Goal: Transaction & Acquisition: Obtain resource

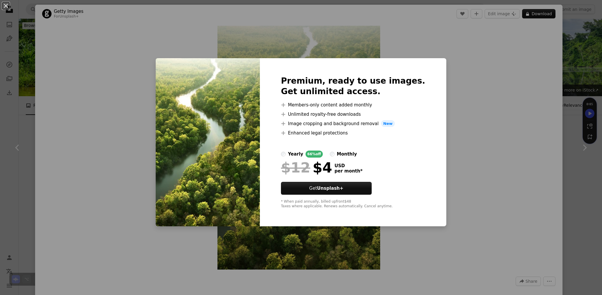
scroll to position [166, 0]
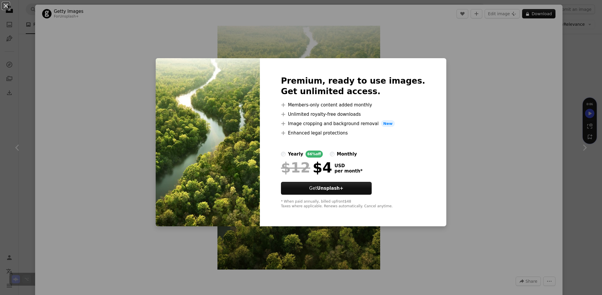
click at [463, 128] on div "An X shape Premium, ready to use images. Get unlimited access. A plus sign Memb…" at bounding box center [301, 147] width 602 height 295
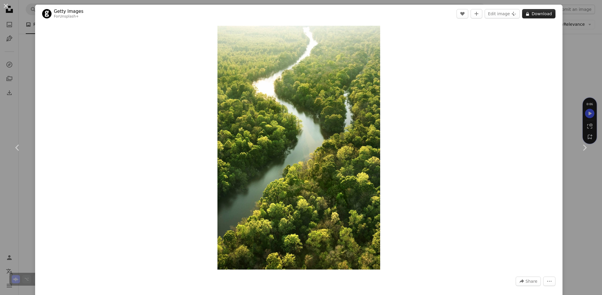
click at [532, 13] on button "A lock Download" at bounding box center [538, 13] width 33 height 9
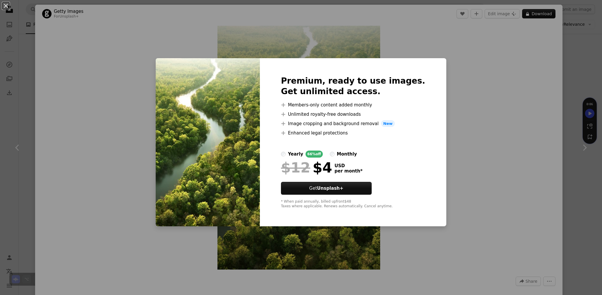
click at [495, 100] on div "An X shape Premium, ready to use images. Get unlimited access. A plus sign Memb…" at bounding box center [301, 147] width 602 height 295
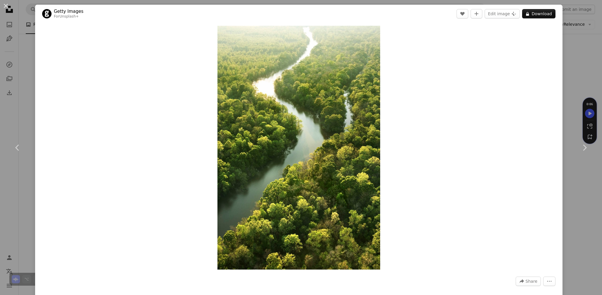
click at [582, 68] on div "An X shape Chevron left Chevron right Getty Images For Unsplash+ A heart A plus…" at bounding box center [301, 147] width 602 height 295
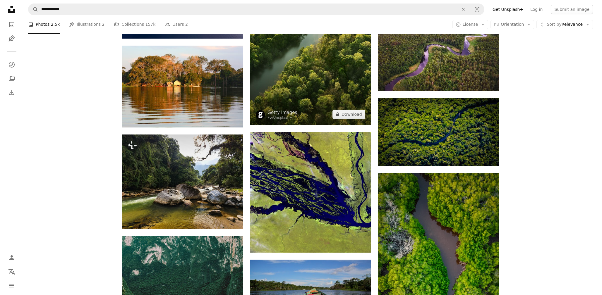
scroll to position [301, 0]
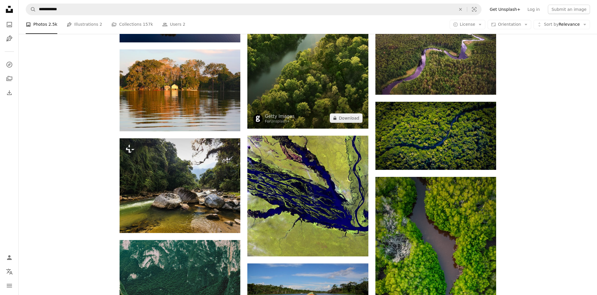
click at [330, 84] on img at bounding box center [307, 37] width 121 height 181
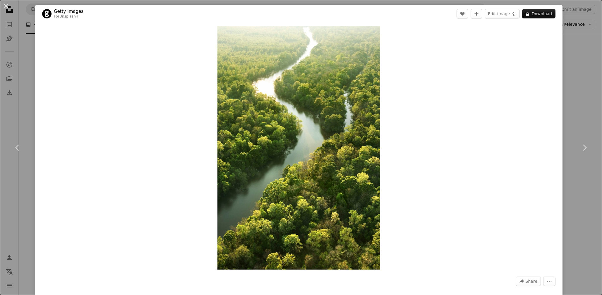
click at [576, 47] on div "An X shape Chevron left Chevron right Getty Images For Unsplash+ A heart A plus…" at bounding box center [301, 147] width 602 height 295
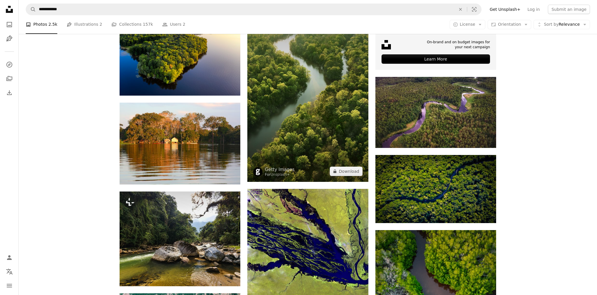
scroll to position [123, 0]
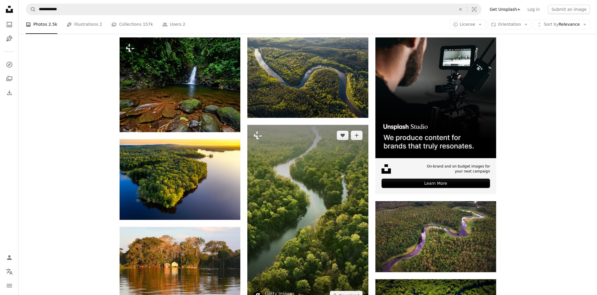
click at [318, 160] on img at bounding box center [307, 215] width 121 height 181
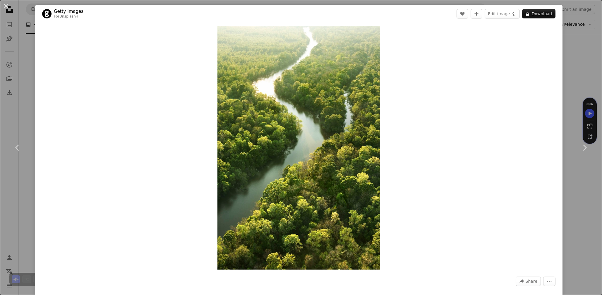
click at [574, 13] on div "An X shape Chevron left Chevron right Getty Images For Unsplash+ A heart A plus…" at bounding box center [301, 147] width 602 height 295
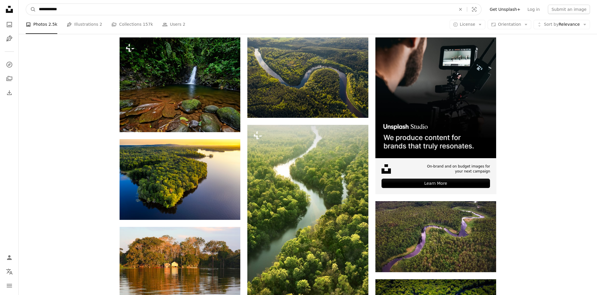
click at [339, 10] on input "**********" at bounding box center [245, 9] width 418 height 11
type input "**********"
click button "A magnifying glass" at bounding box center [31, 9] width 10 height 11
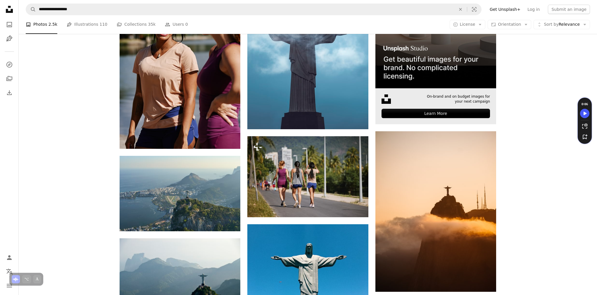
scroll to position [127, 0]
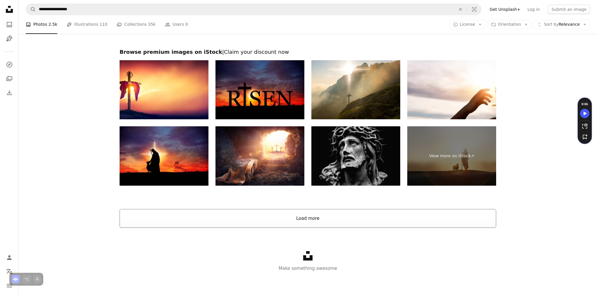
click at [355, 211] on button "Load more" at bounding box center [308, 218] width 377 height 19
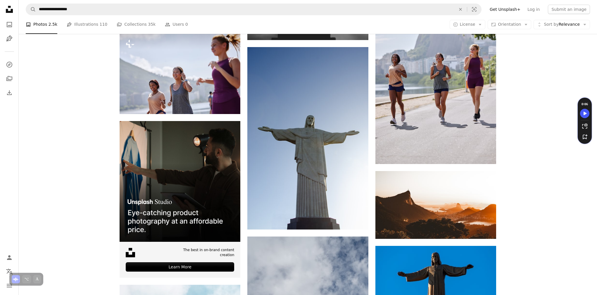
scroll to position [1218, 0]
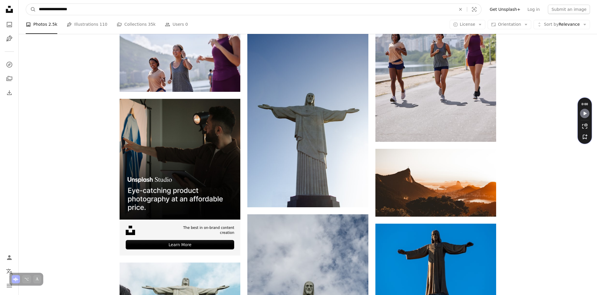
click at [226, 10] on input "**********" at bounding box center [245, 9] width 418 height 11
type input "**********"
click button "A magnifying glass" at bounding box center [31, 9] width 10 height 11
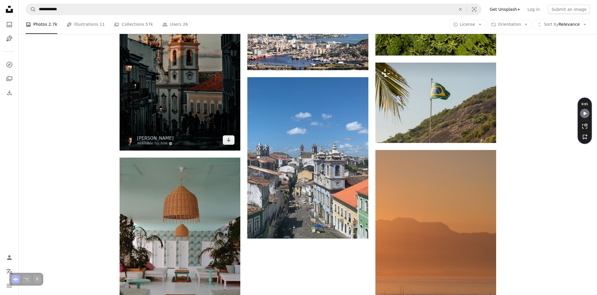
scroll to position [650, 0]
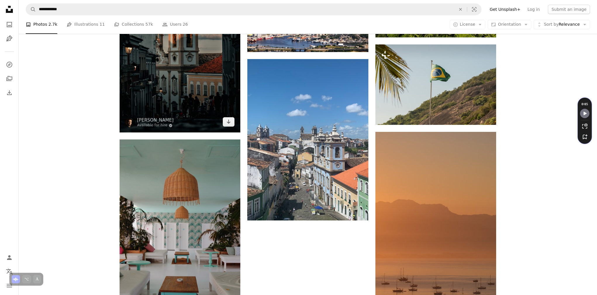
click at [190, 85] on img at bounding box center [180, 41] width 121 height 181
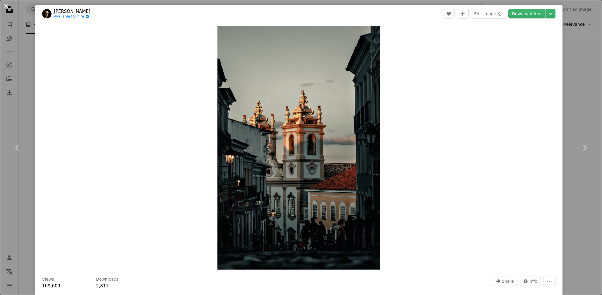
drag, startPoint x: 572, startPoint y: 82, endPoint x: 498, endPoint y: 133, distance: 90.0
click at [498, 133] on div "An X shape Chevron left Chevron right [PERSON_NAME] Available for hire A checkm…" at bounding box center [301, 147] width 602 height 295
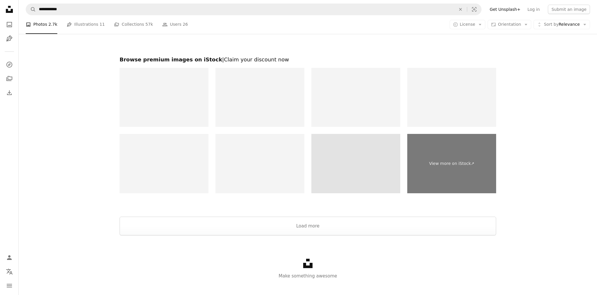
scroll to position [1953, 0]
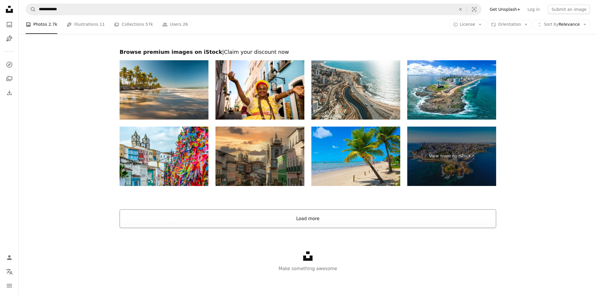
click at [321, 223] on button "Load more" at bounding box center [308, 218] width 377 height 19
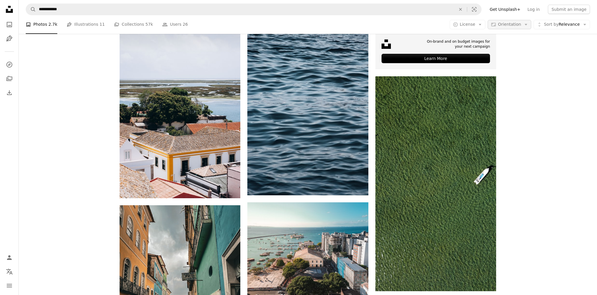
scroll to position [2416, 0]
